Goal: Task Accomplishment & Management: Complete application form

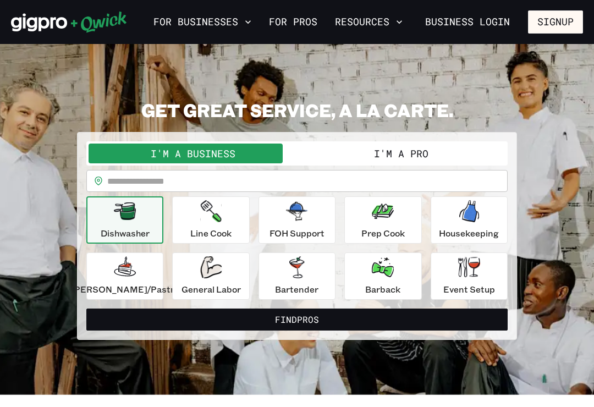
click at [203, 177] on input "text" at bounding box center [307, 181] width 401 height 22
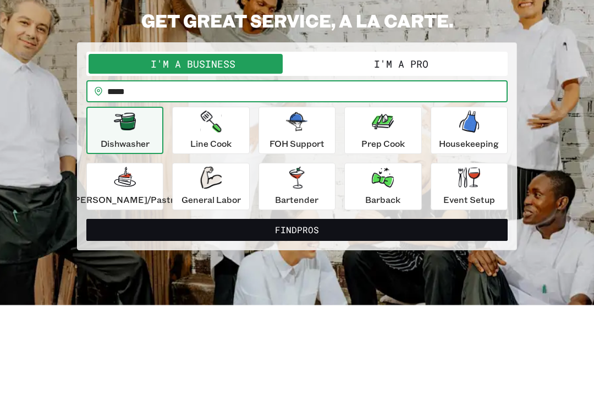
type input "*****"
click at [416, 144] on button "I'm a Pro" at bounding box center [401, 154] width 209 height 20
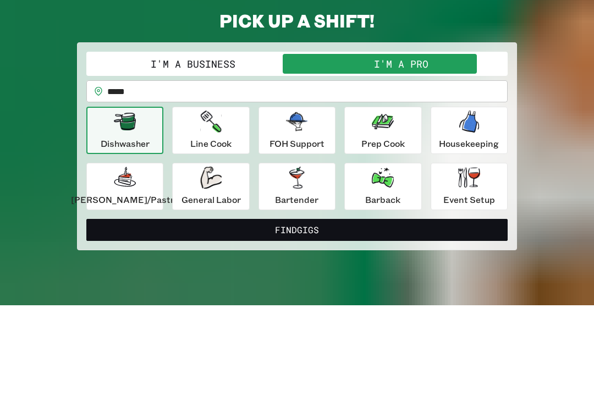
scroll to position [90, 0]
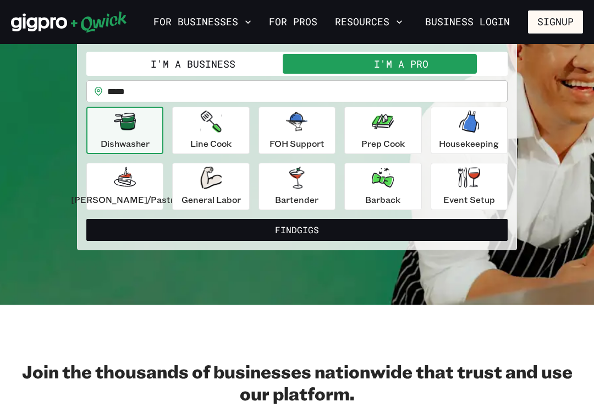
click at [467, 182] on icon "button" at bounding box center [469, 177] width 22 height 20
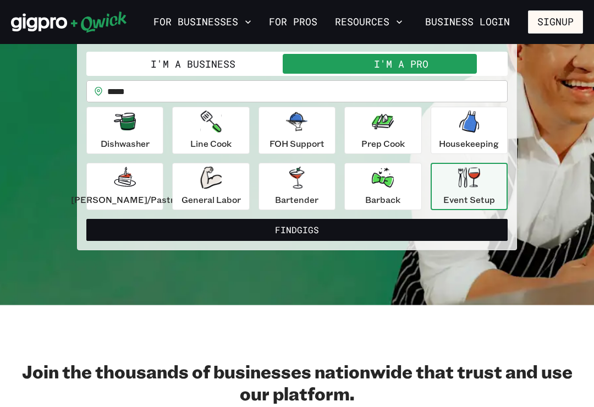
click at [145, 196] on p "[PERSON_NAME]/Pastry" at bounding box center [125, 199] width 108 height 13
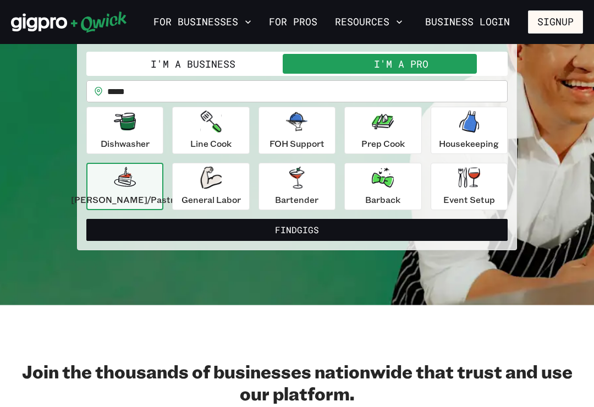
click at [217, 190] on div "General Labor" at bounding box center [211, 187] width 59 height 40
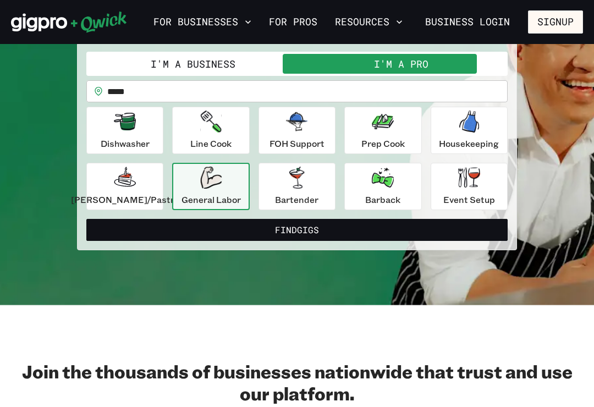
click at [154, 185] on div "[PERSON_NAME]/Pastry" at bounding box center [125, 187] width 108 height 40
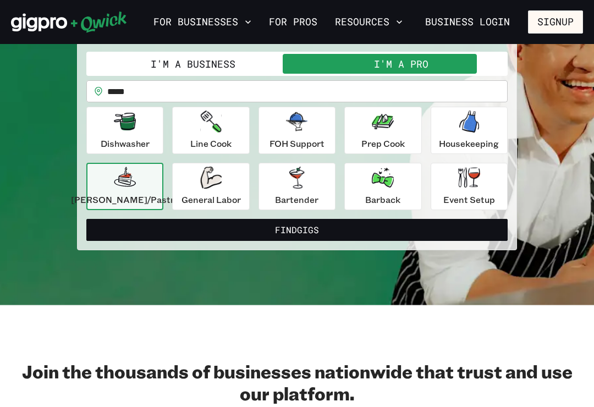
click at [483, 187] on div "Event Setup" at bounding box center [470, 187] width 52 height 40
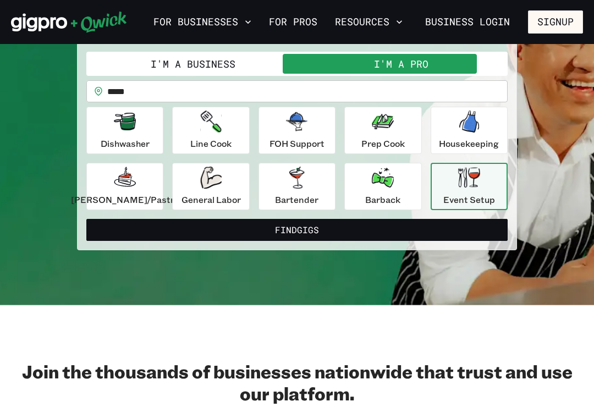
click at [344, 223] on button "Find Gigs" at bounding box center [297, 230] width 422 height 22
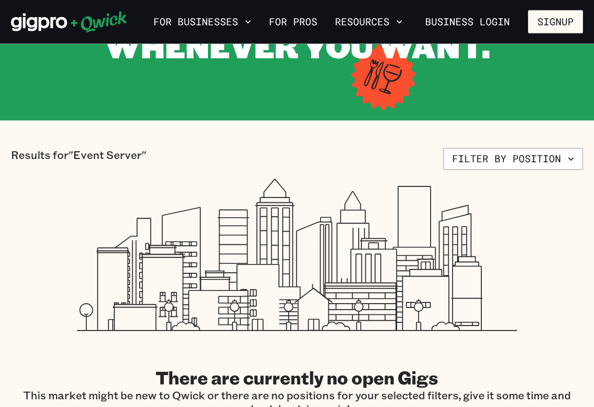
scroll to position [133, 0]
click at [500, 162] on button "Filter by position" at bounding box center [514, 159] width 140 height 22
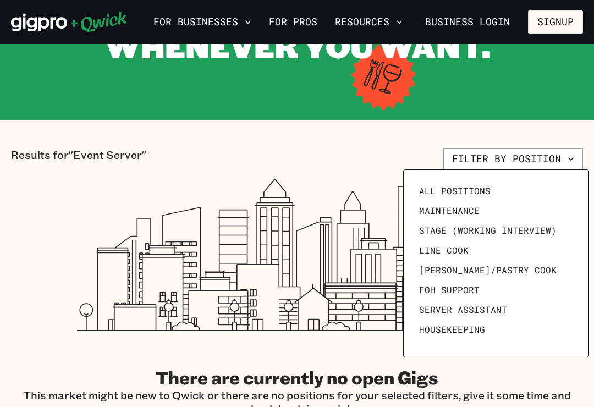
click at [465, 192] on span "All Positions" at bounding box center [455, 190] width 72 height 11
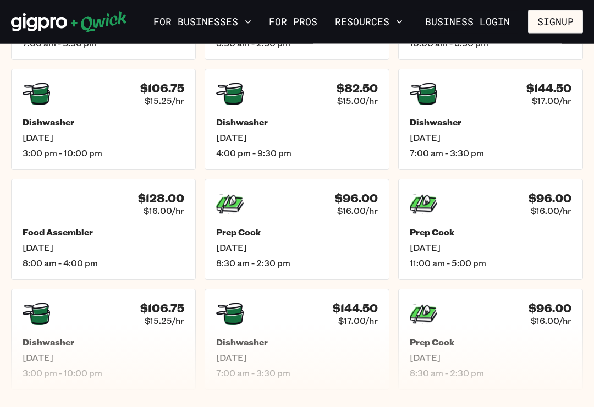
scroll to position [500, 0]
click at [301, 28] on link "For Pros" at bounding box center [293, 22] width 57 height 19
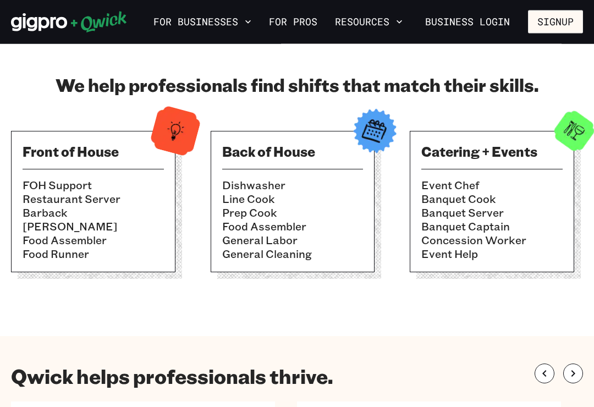
scroll to position [363, 0]
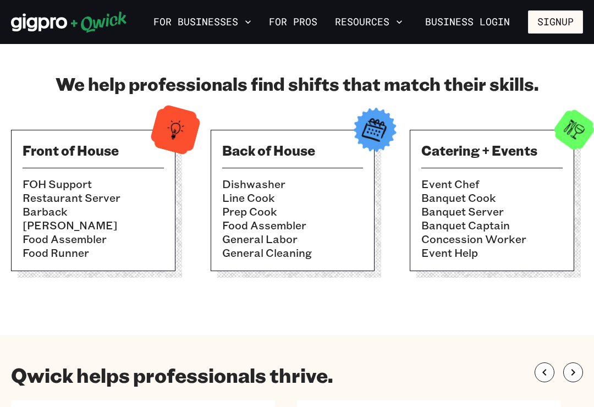
click at [534, 176] on div "Catering + Events Event Chef Banquet Cook Banquet Server Banquet Captain Conces…" at bounding box center [492, 200] width 165 height 141
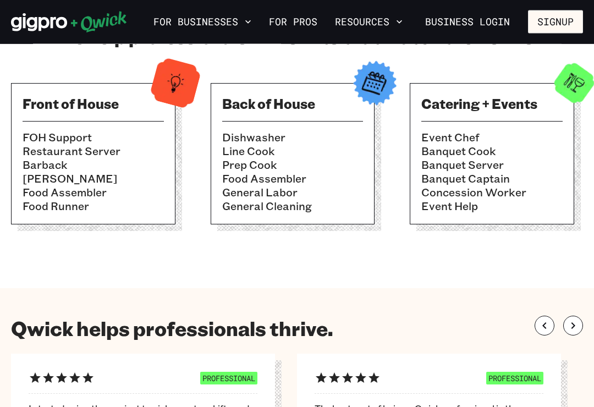
scroll to position [413, 0]
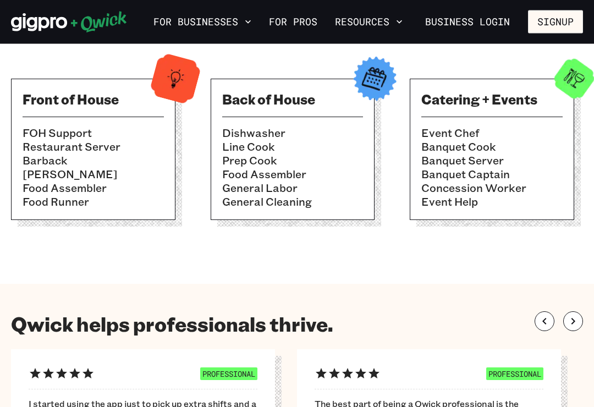
click at [552, 127] on li "Event Chef" at bounding box center [492, 134] width 141 height 14
click at [551, 101] on h3 "Catering + Events" at bounding box center [492, 100] width 141 height 18
click at [575, 83] on img at bounding box center [575, 79] width 54 height 54
click at [500, 168] on li "Banquet Captain" at bounding box center [492, 175] width 141 height 14
click at [482, 170] on li "Banquet Captain" at bounding box center [492, 175] width 141 height 14
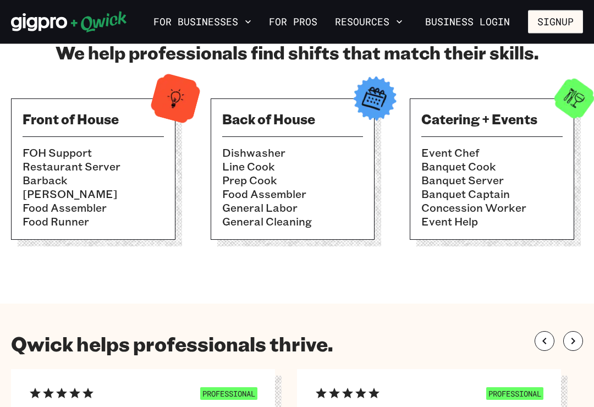
scroll to position [397, 0]
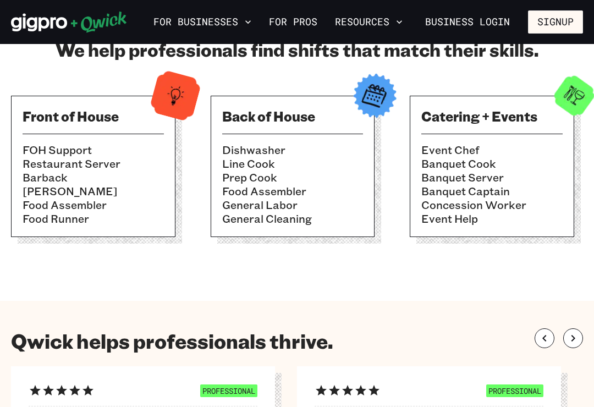
click at [540, 162] on li "Banquet Cook" at bounding box center [492, 164] width 141 height 14
click at [539, 162] on li "Banquet Cook" at bounding box center [492, 164] width 141 height 14
click at [538, 166] on li "Banquet Cook" at bounding box center [492, 164] width 141 height 14
click at [540, 168] on li "Banquet Cook" at bounding box center [492, 164] width 141 height 14
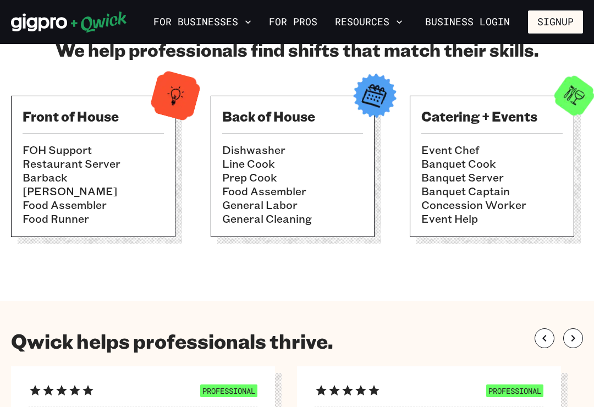
click at [540, 168] on li "Banquet Cook" at bounding box center [492, 164] width 141 height 14
click at [534, 184] on li "Banquet Captain" at bounding box center [492, 191] width 141 height 14
click at [533, 184] on li "Banquet Captain" at bounding box center [492, 191] width 141 height 14
click at [536, 195] on li "Banquet Captain" at bounding box center [492, 191] width 141 height 14
click at [540, 199] on li "Concession Worker" at bounding box center [492, 205] width 141 height 14
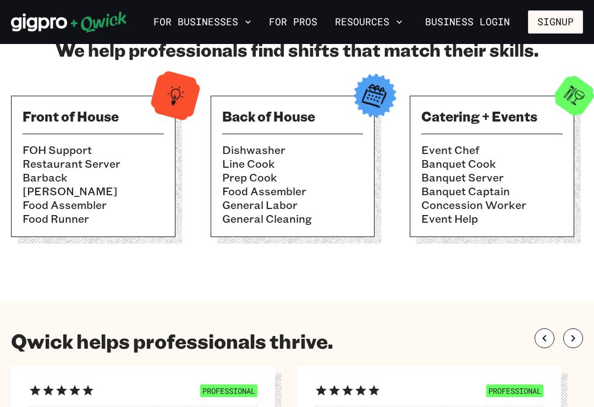
click at [562, 22] on button "Signup" at bounding box center [555, 21] width 55 height 23
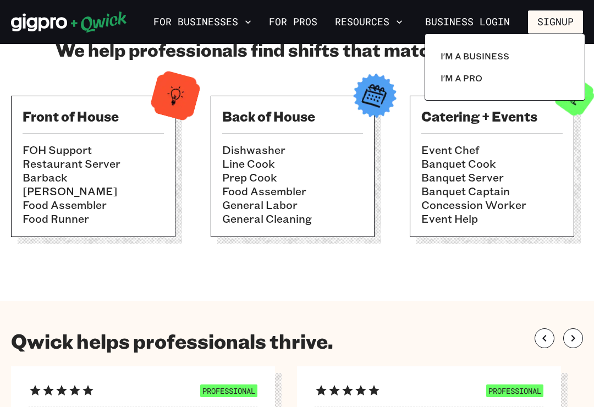
click at [469, 75] on p "I'm a Pro" at bounding box center [462, 78] width 42 height 13
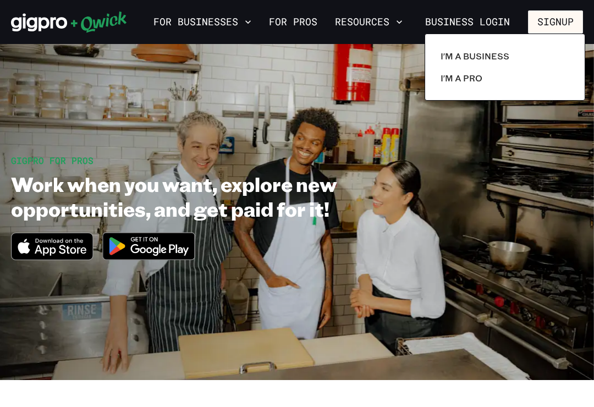
click at [473, 81] on p "I'm a Pro" at bounding box center [462, 78] width 42 height 13
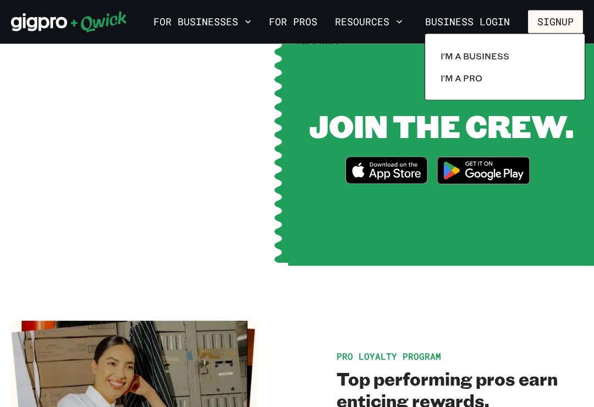
scroll to position [1412, 0]
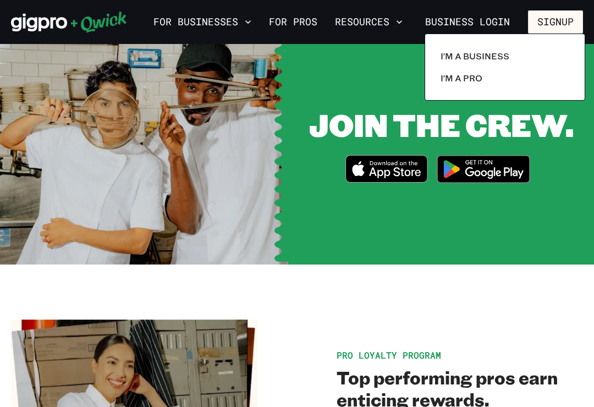
click at [414, 167] on div at bounding box center [297, 203] width 594 height 407
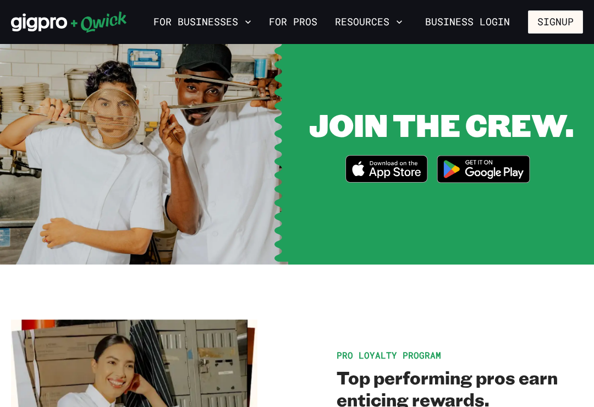
click at [393, 174] on icon "Download on the App Store" at bounding box center [386, 169] width 81 height 26
